Goal: Task Accomplishment & Management: Use online tool/utility

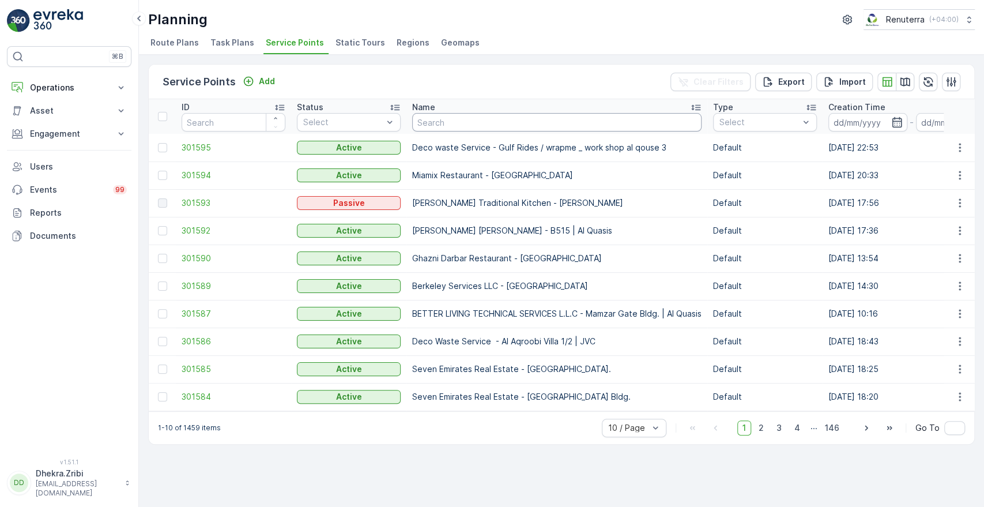
click at [500, 123] on input "text" at bounding box center [556, 122] width 289 height 18
type input "innuv"
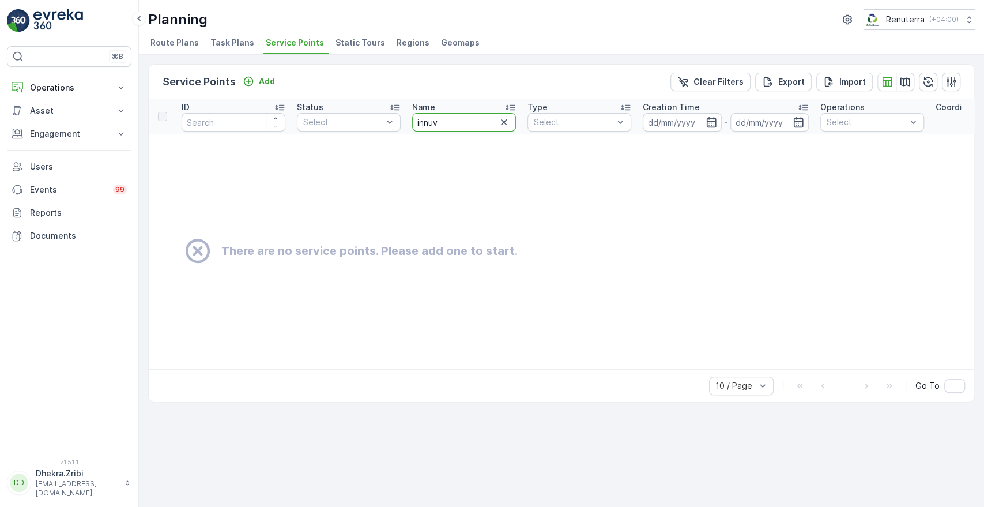
click at [476, 122] on input "innuv" at bounding box center [464, 122] width 104 height 18
type input "in"
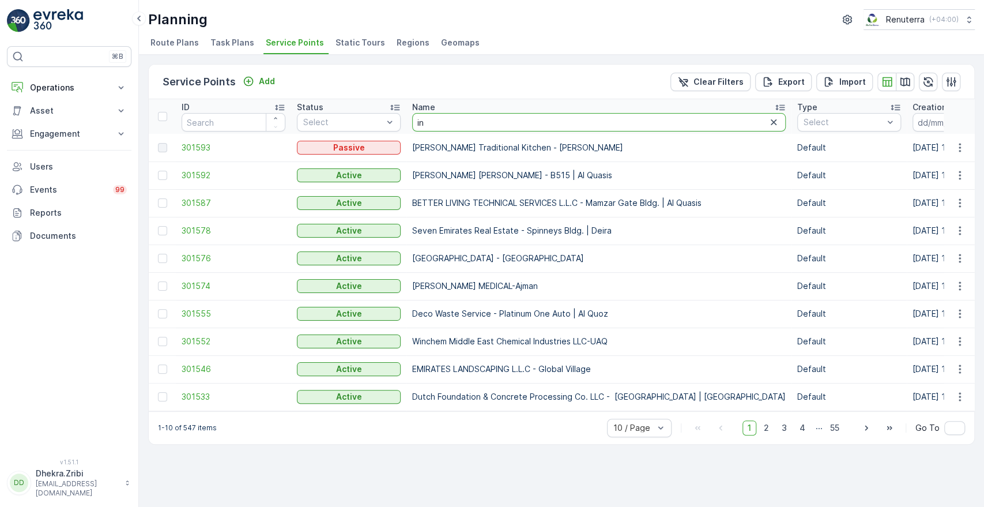
click at [476, 122] on input "in" at bounding box center [598, 122] width 373 height 18
type input "innov"
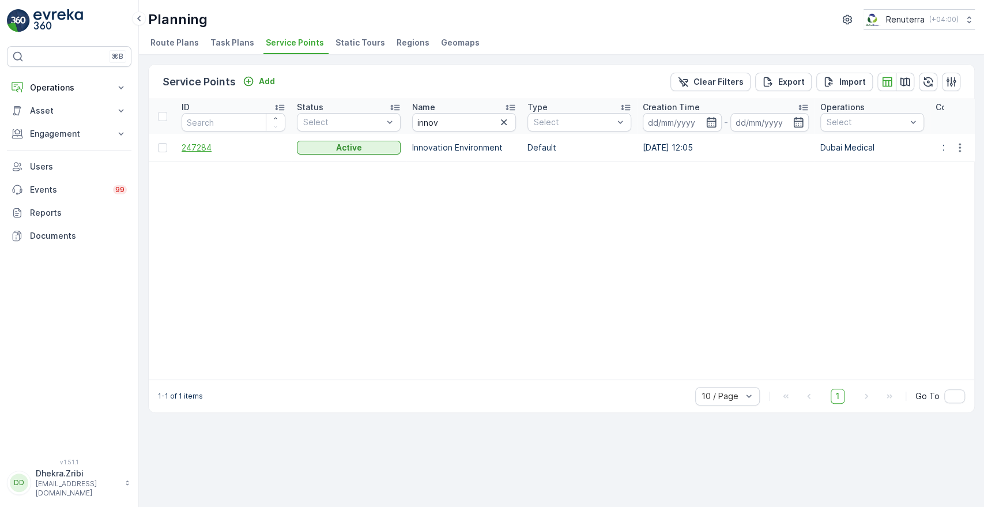
click at [199, 148] on span "247284" at bounding box center [234, 148] width 104 height 12
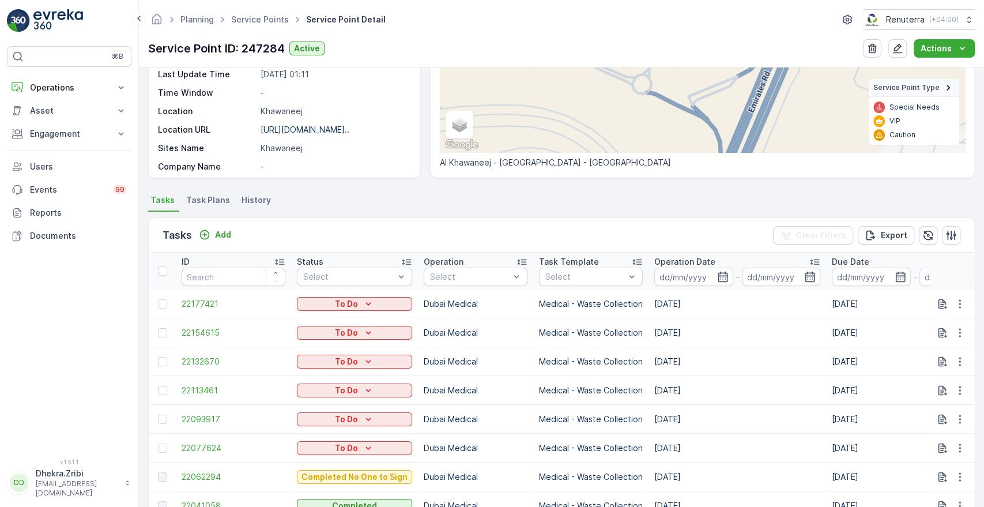
scroll to position [315, 0]
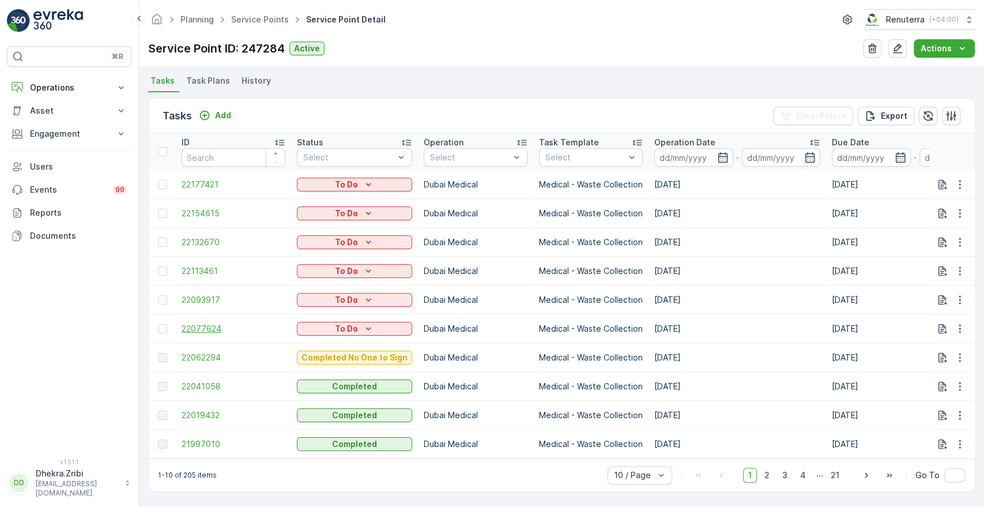
click at [216, 323] on span "22077624" at bounding box center [234, 329] width 104 height 12
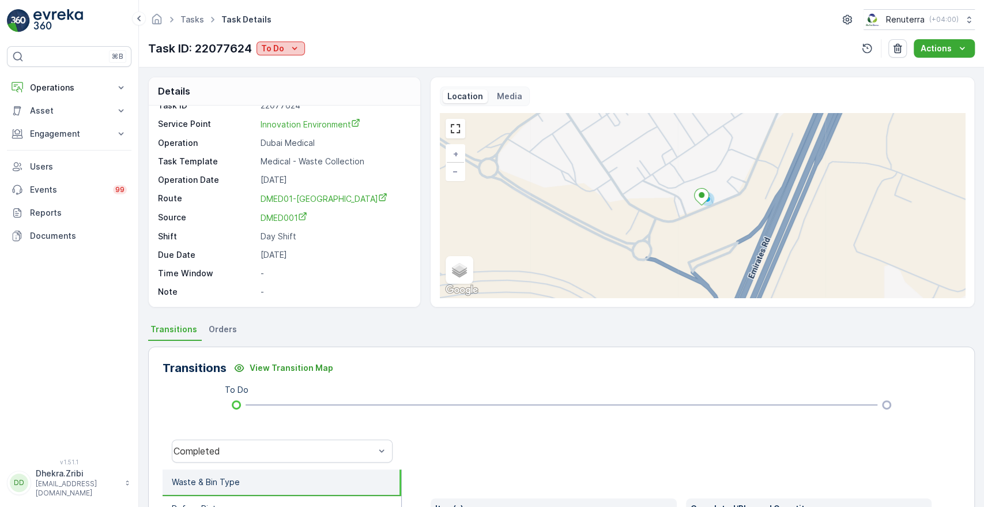
click at [276, 45] on p "To Do" at bounding box center [272, 49] width 23 height 12
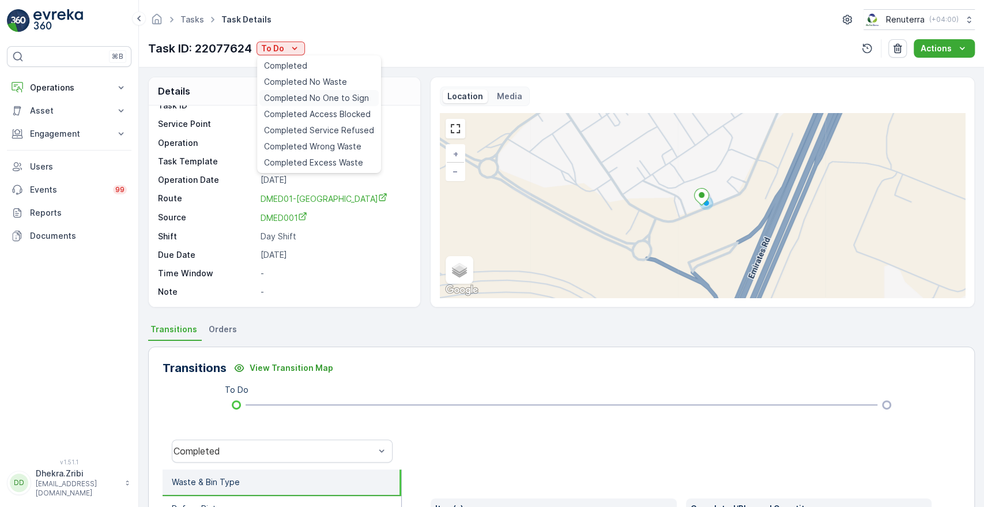
click at [330, 100] on span "Completed No One to Sign" at bounding box center [316, 98] width 105 height 12
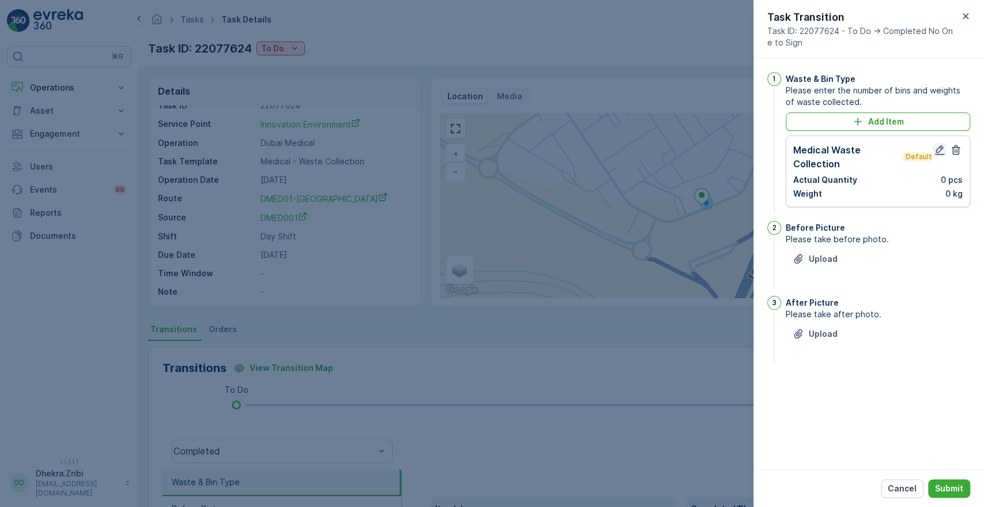
click at [941, 151] on icon "button" at bounding box center [940, 150] width 12 height 12
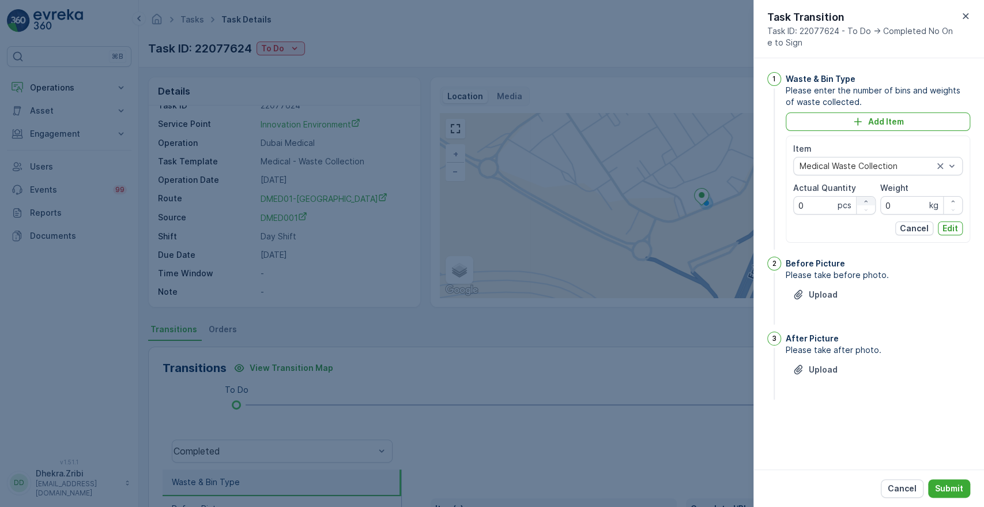
click at [868, 199] on icon "button" at bounding box center [865, 201] width 7 height 7
type Quantity "1"
click at [904, 205] on input "0" at bounding box center [921, 205] width 82 height 18
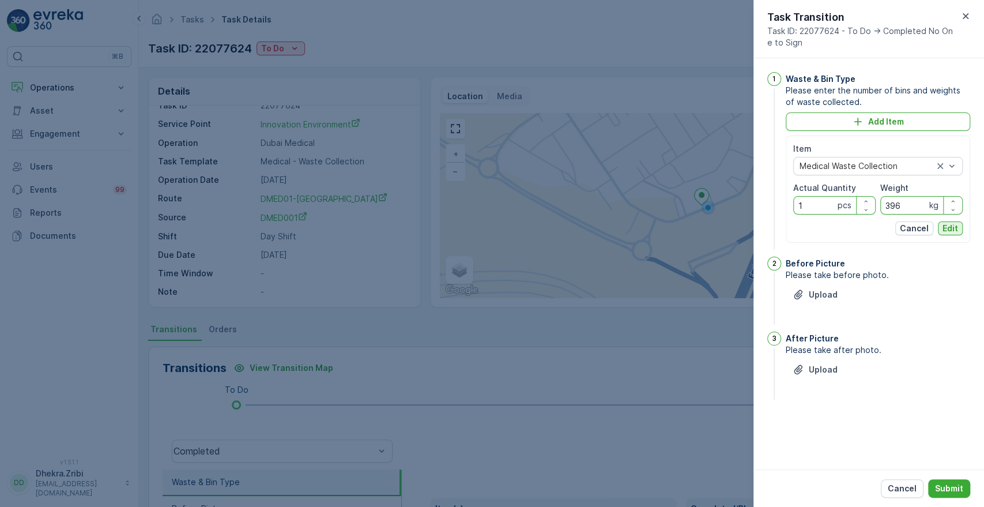
type input "396"
click at [944, 226] on p "Edit" at bounding box center [950, 228] width 16 height 12
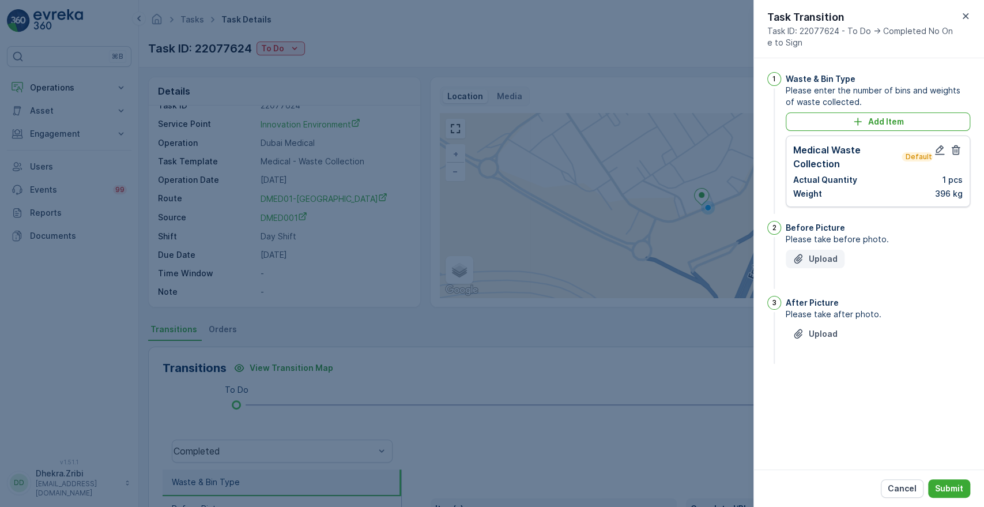
click at [818, 254] on p "Upload" at bounding box center [823, 259] width 29 height 12
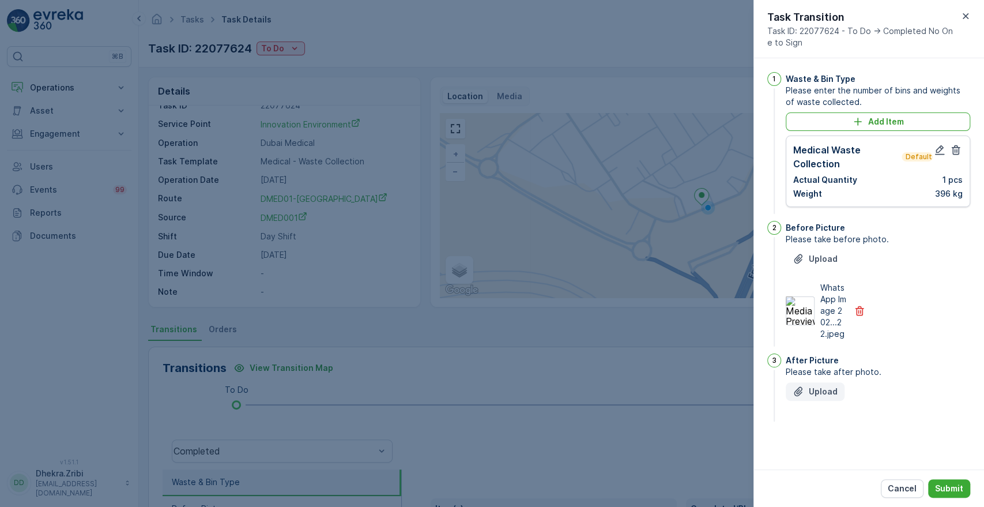
click at [830, 388] on p "Upload" at bounding box center [823, 392] width 29 height 12
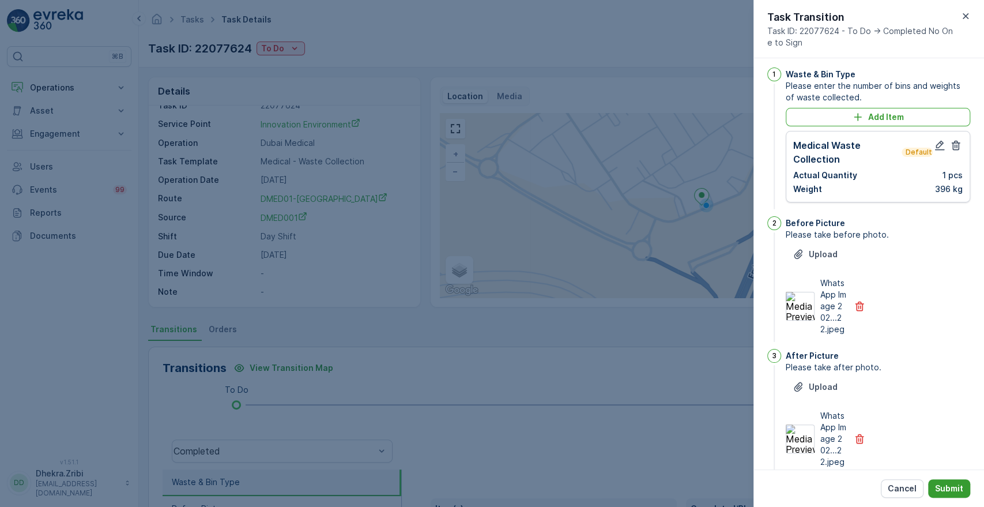
click at [946, 490] on p "Submit" at bounding box center [949, 488] width 28 height 12
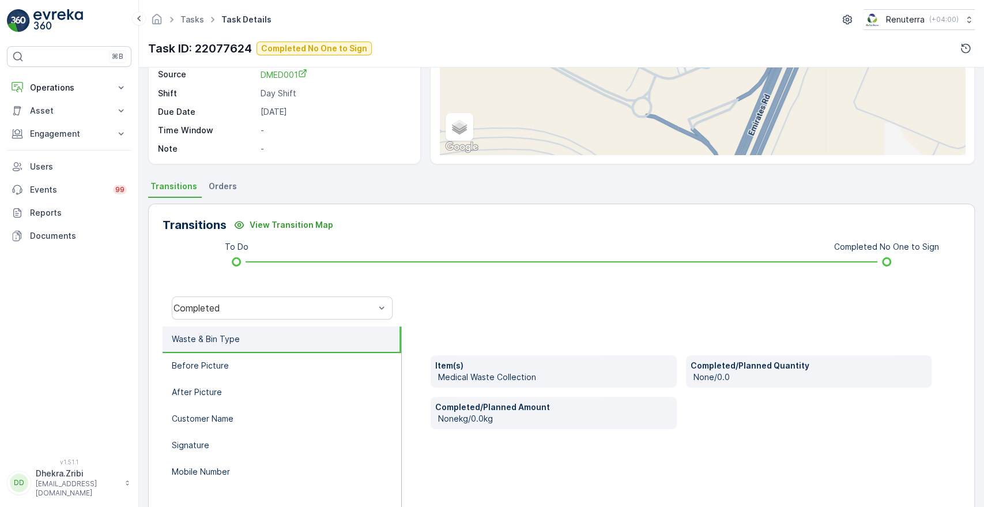
scroll to position [150, 0]
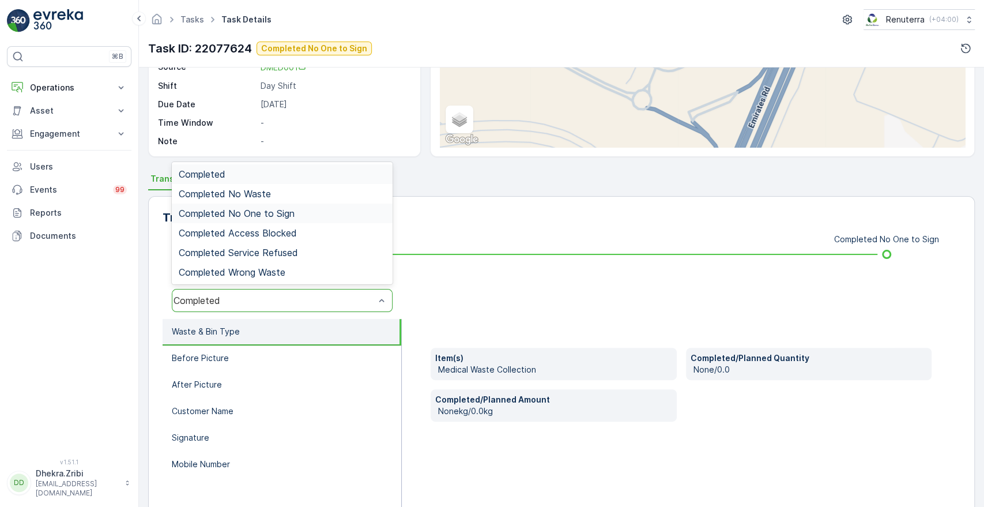
click at [263, 211] on span "Completed No One to Sign" at bounding box center [237, 213] width 116 height 10
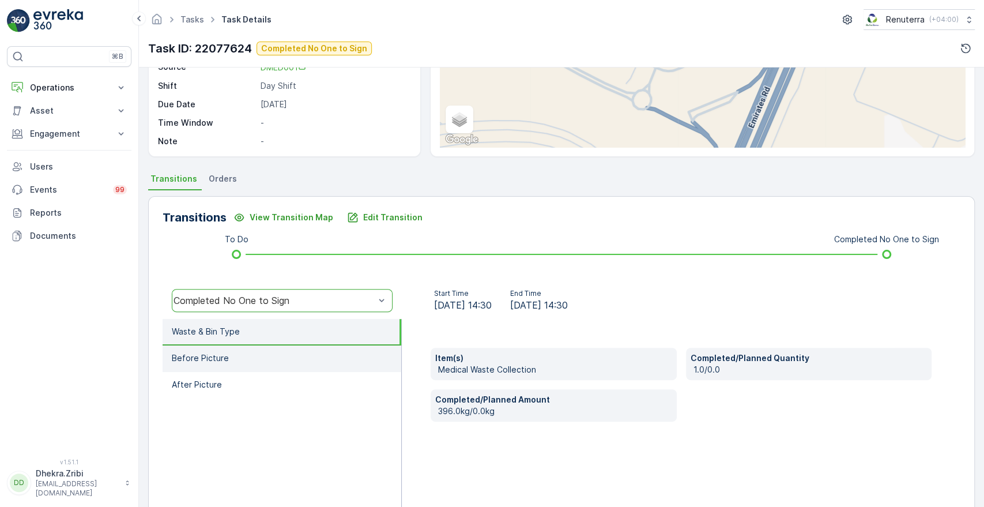
click at [212, 355] on p "Before Picture" at bounding box center [200, 358] width 57 height 12
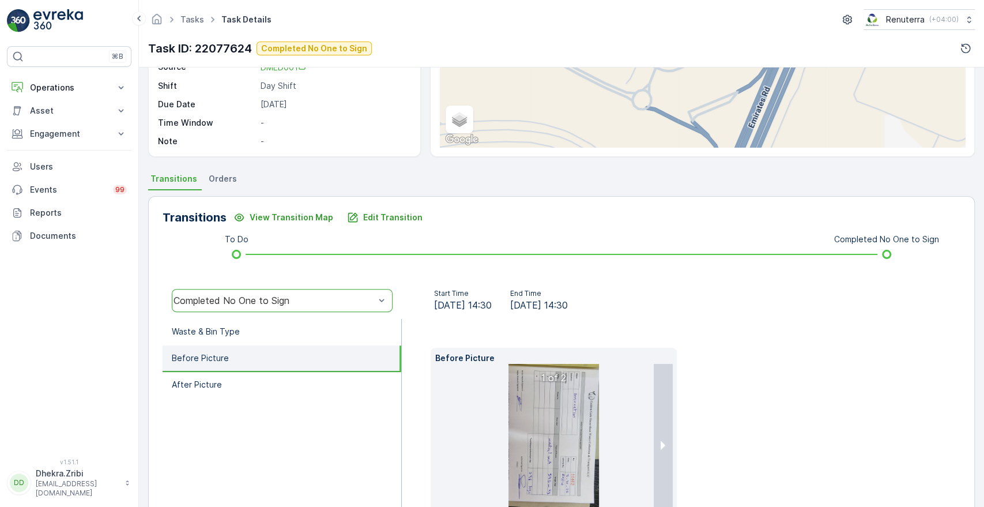
scroll to position [238, 0]
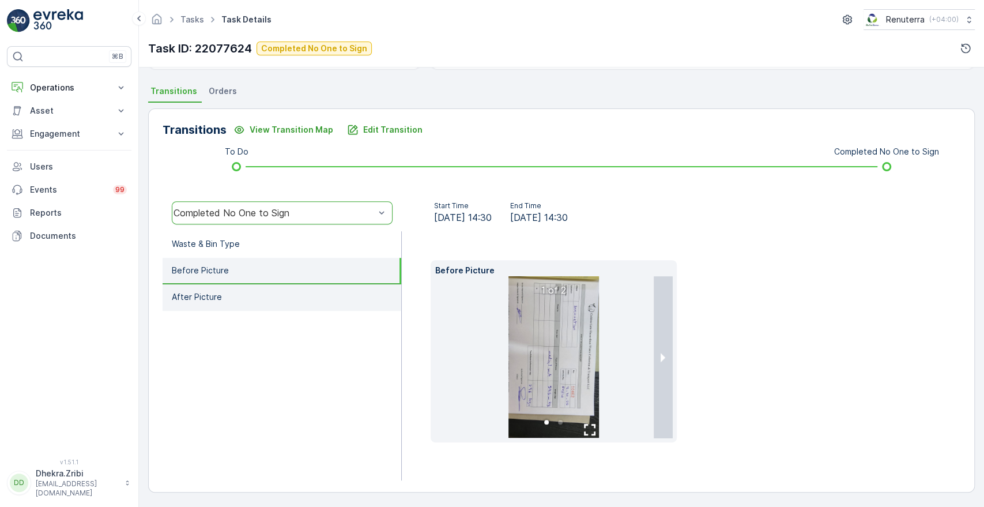
click at [231, 306] on li "After Picture" at bounding box center [282, 297] width 239 height 27
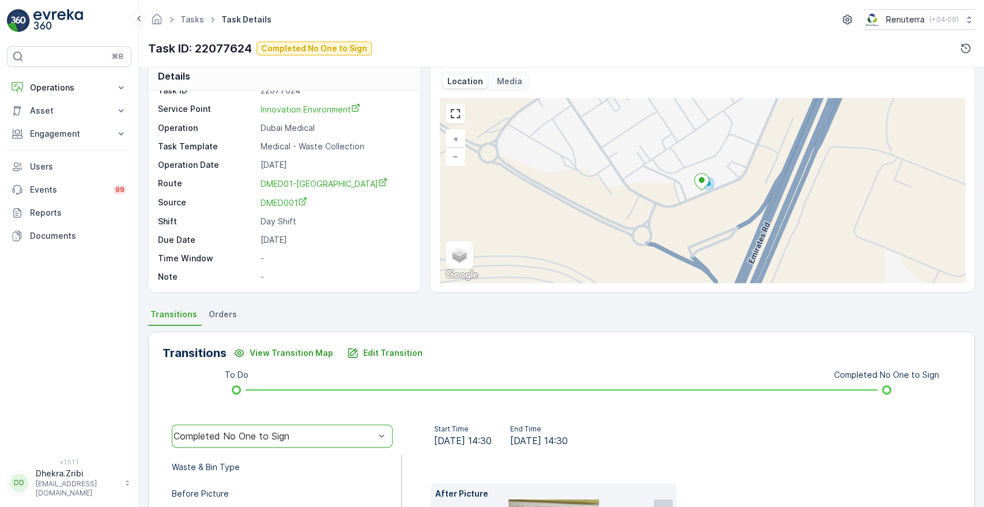
scroll to position [0, 0]
